Goal: Transaction & Acquisition: Purchase product/service

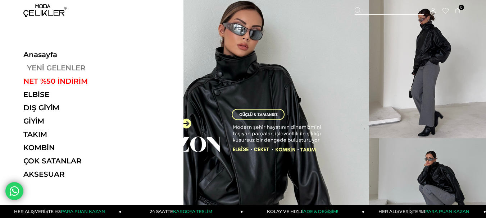
click at [57, 72] on link "YENİ GELENLER" at bounding box center [72, 68] width 99 height 9
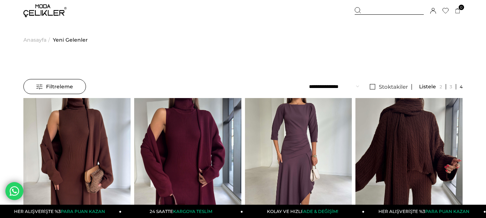
click at [375, 4] on div "Sepetim 0 Ürün Sepetinizde ürün bulunmamaktadır. Genel Toplam : Sepetim SİPARİŞ…" at bounding box center [408, 11] width 108 height 22
click at [376, 9] on div at bounding box center [388, 11] width 69 height 8
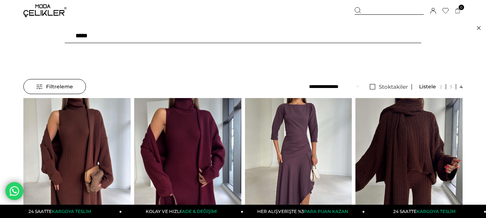
type input "******"
